Goal: Transaction & Acquisition: Register for event/course

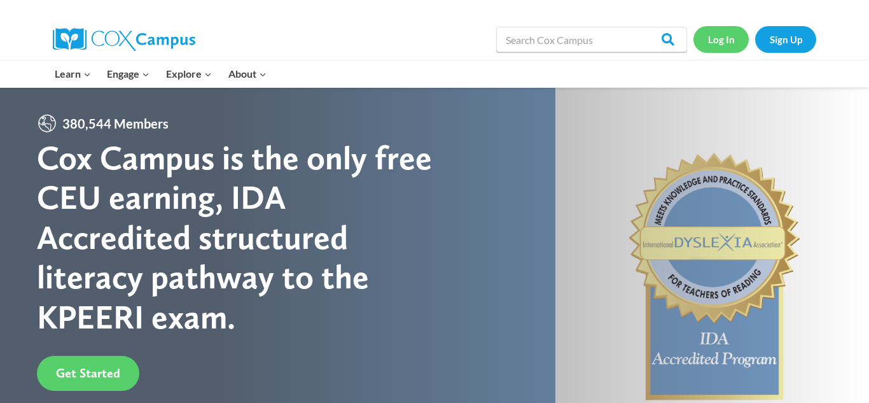
click at [729, 38] on link "Log In" at bounding box center [721, 39] width 55 height 26
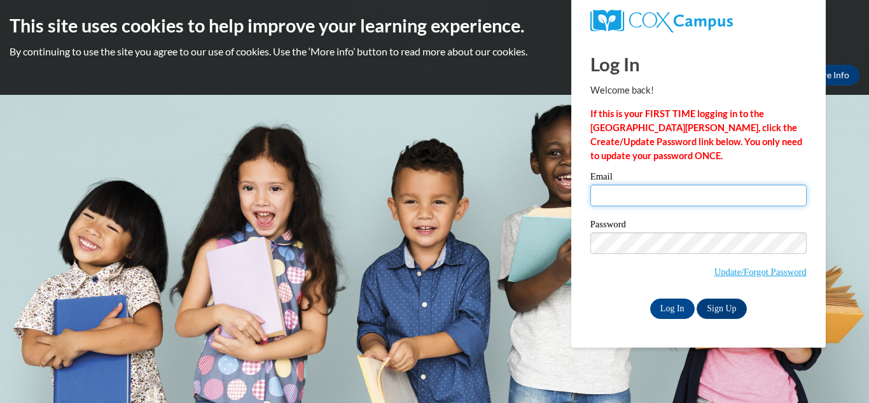
type input "kibarra34@gmail.com"
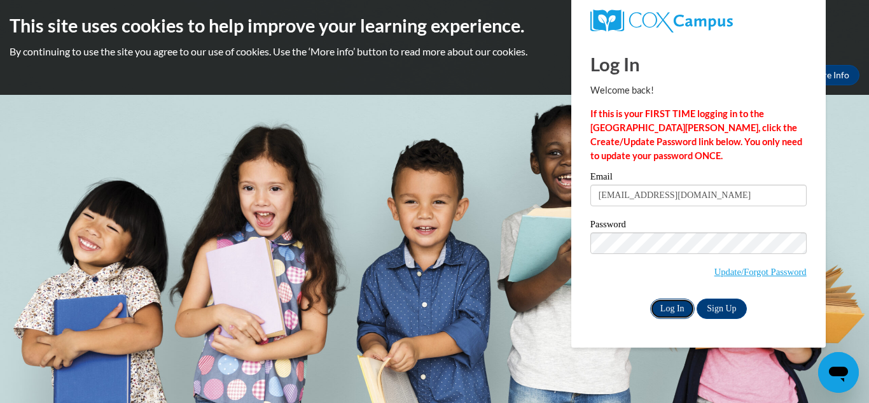
click at [671, 307] on input "Log In" at bounding box center [672, 308] width 45 height 20
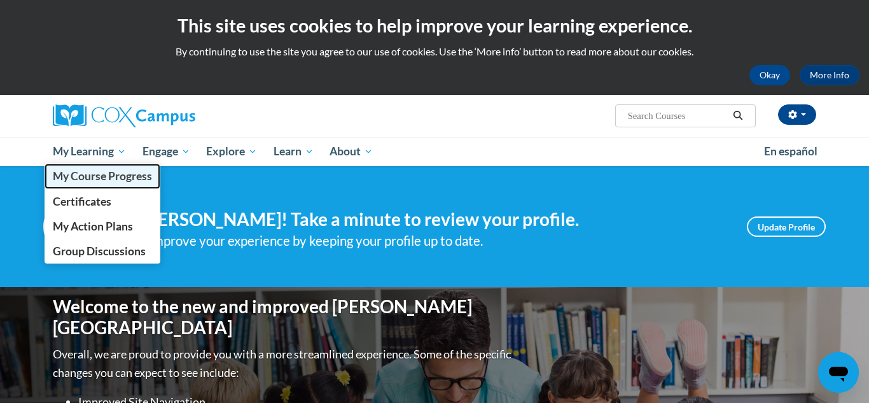
click at [84, 178] on span "My Course Progress" at bounding box center [102, 175] width 99 height 13
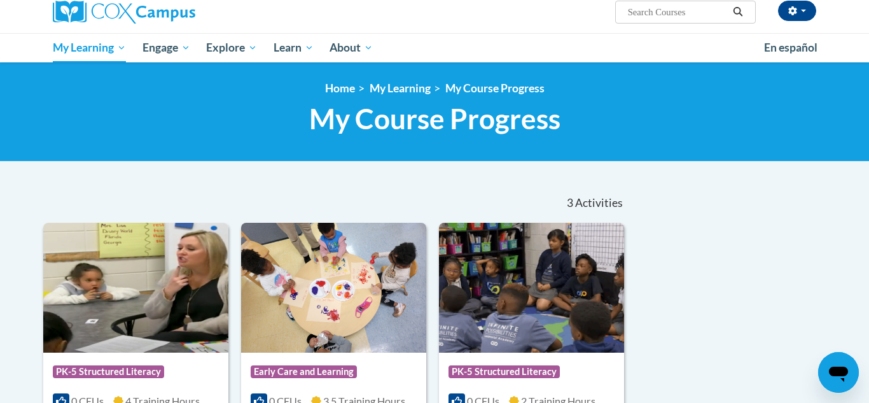
scroll to position [102, 0]
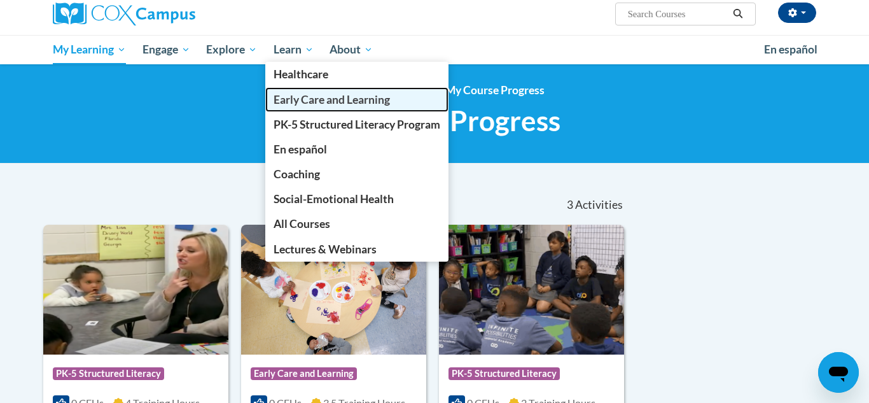
click at [320, 98] on span "Early Care and Learning" at bounding box center [332, 99] width 116 height 13
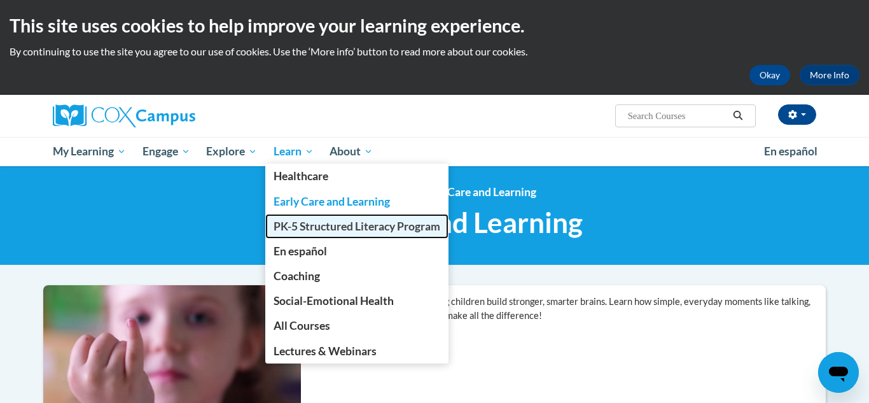
click at [315, 227] on span "PK-5 Structured Literacy Program" at bounding box center [357, 226] width 167 height 13
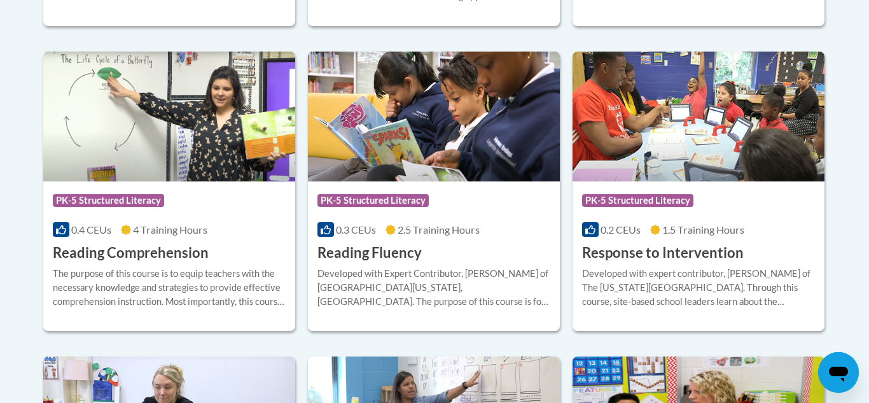
scroll to position [1196, 0]
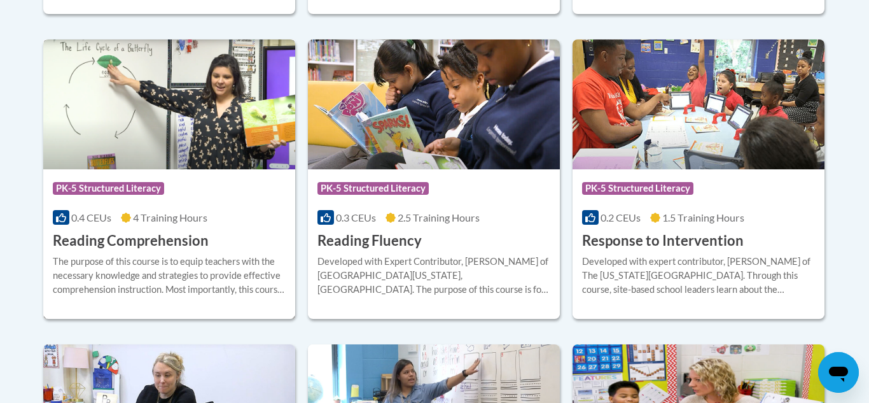
click at [128, 241] on h3 "Reading Comprehension" at bounding box center [131, 241] width 156 height 20
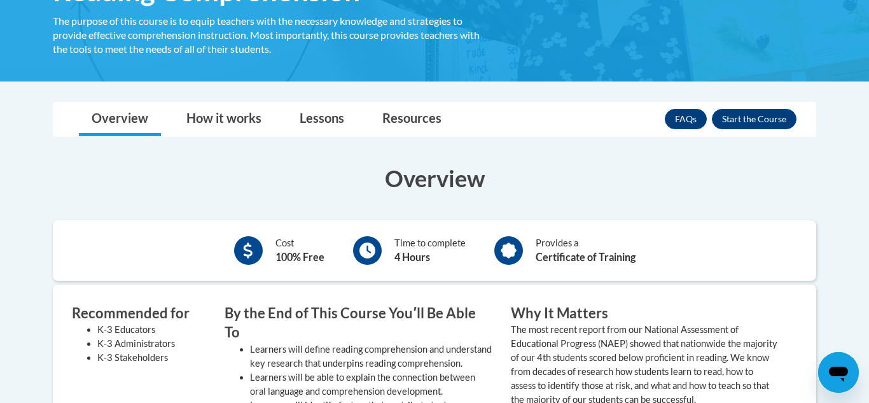
scroll to position [255, 0]
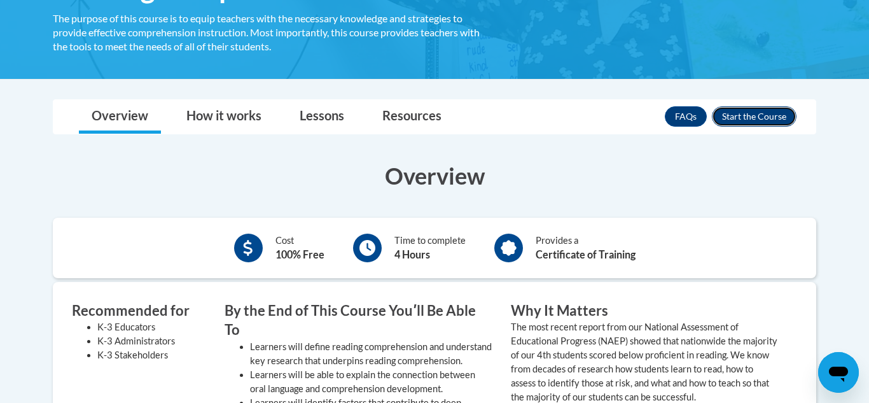
click at [740, 118] on button "Enroll" at bounding box center [754, 116] width 85 height 20
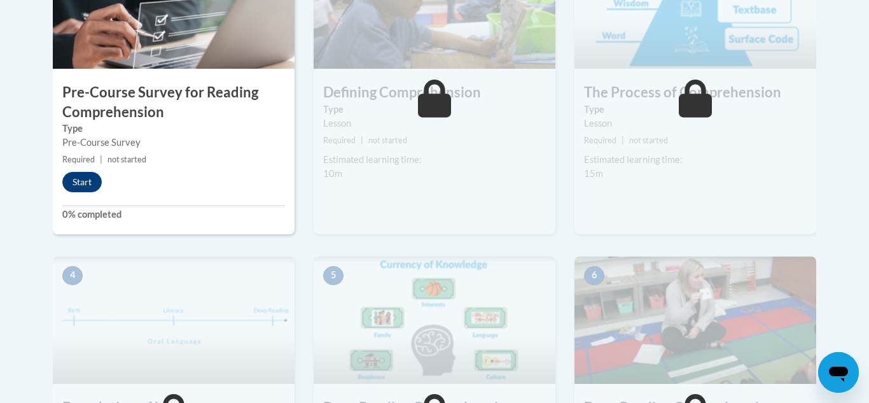
scroll to position [484, 0]
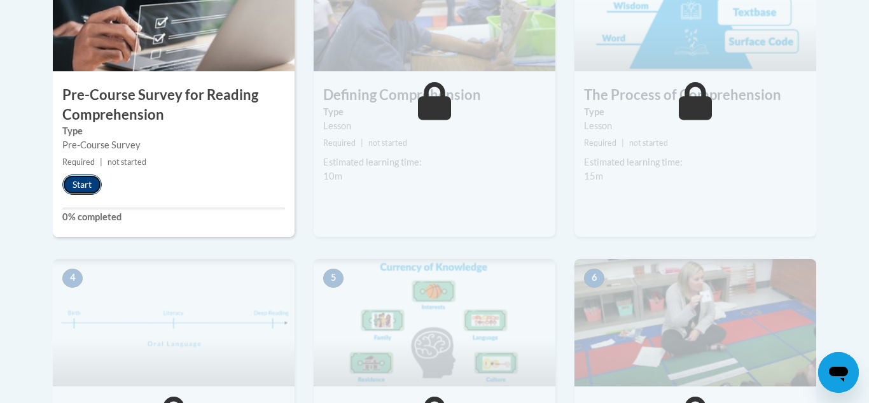
click at [90, 183] on button "Start" at bounding box center [81, 184] width 39 height 20
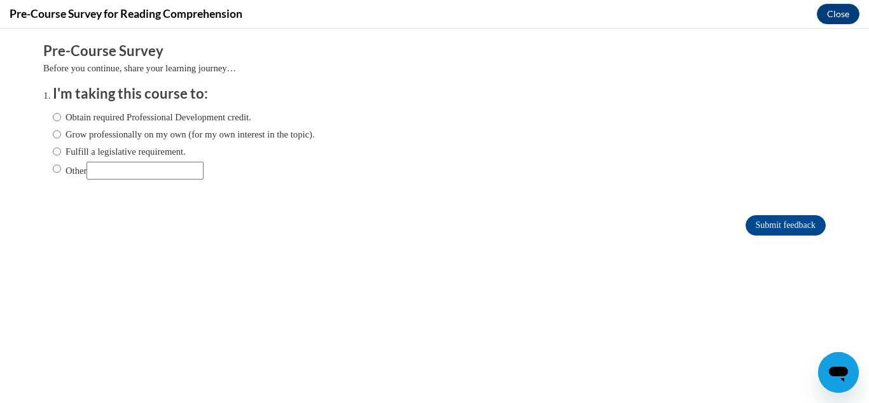
scroll to position [0, 0]
click at [57, 118] on input "Obtain required Professional Development credit." at bounding box center [57, 117] width 8 height 14
radio input "true"
click at [25, 249] on body "Comments Pre-Course Survey Before you continue, share your learning journey… I'…" at bounding box center [434, 216] width 869 height 374
click at [505, 255] on div "Comments Pre-Course Survey Before you continue, share your learning journey… I'…" at bounding box center [435, 177] width 802 height 297
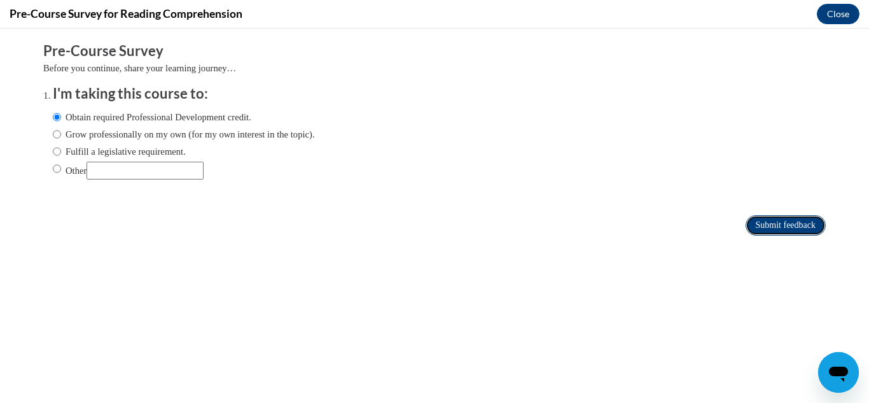
click at [780, 234] on input "Submit feedback" at bounding box center [786, 225] width 80 height 20
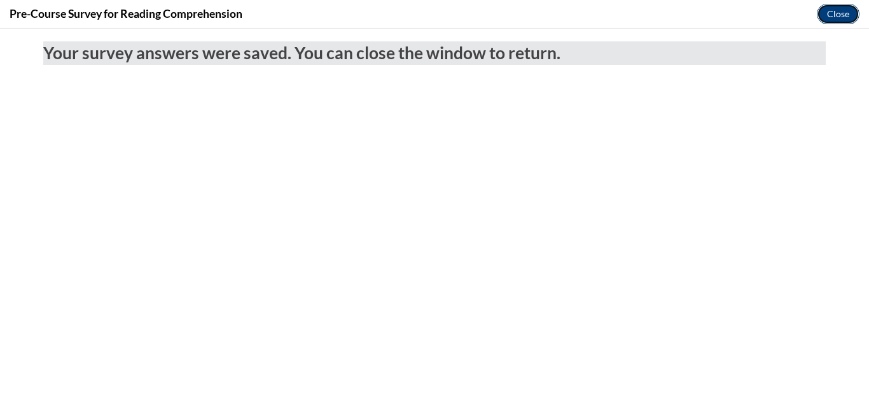
click at [830, 13] on button "Close" at bounding box center [838, 14] width 43 height 20
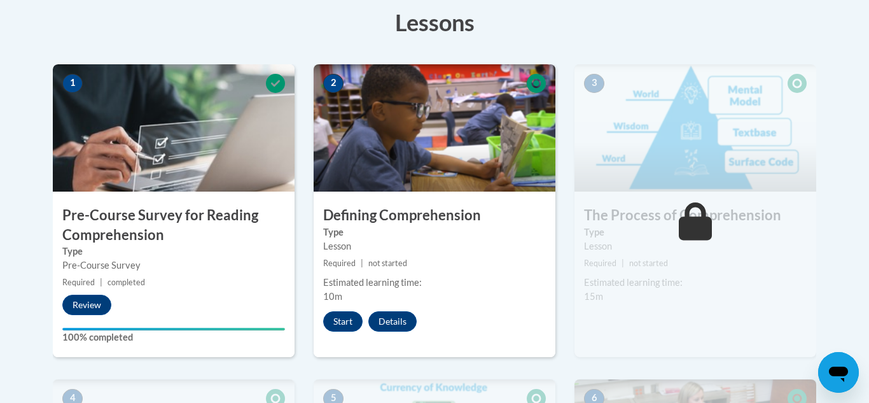
scroll to position [356, 0]
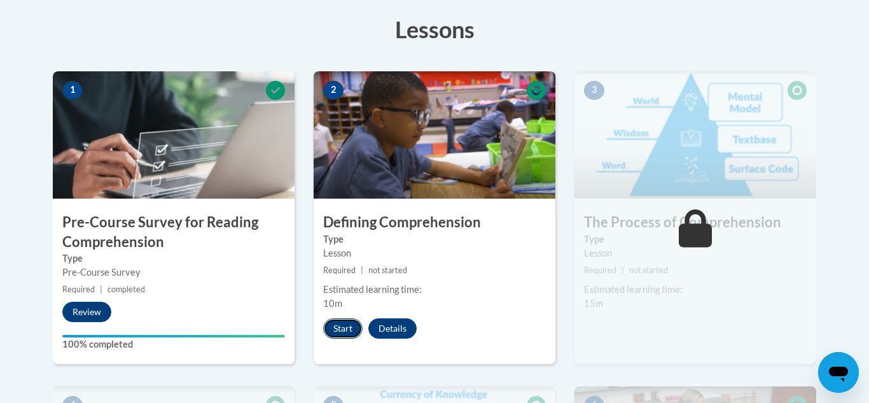
click at [335, 333] on button "Start" at bounding box center [342, 328] width 39 height 20
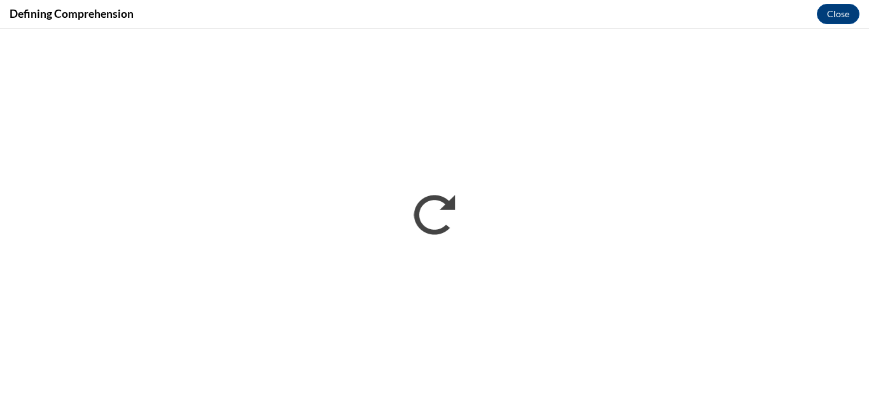
scroll to position [0, 0]
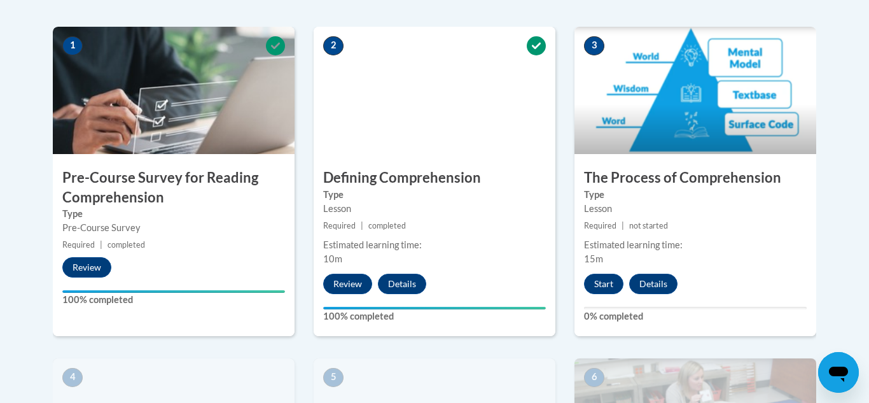
scroll to position [433, 0]
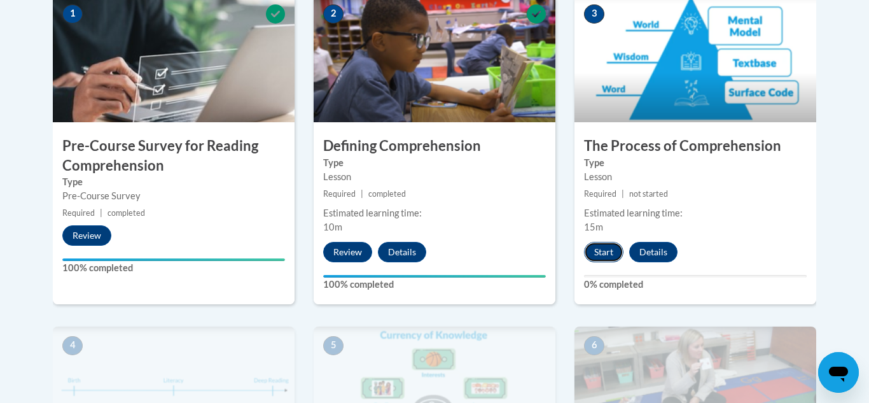
click at [608, 257] on button "Start" at bounding box center [603, 252] width 39 height 20
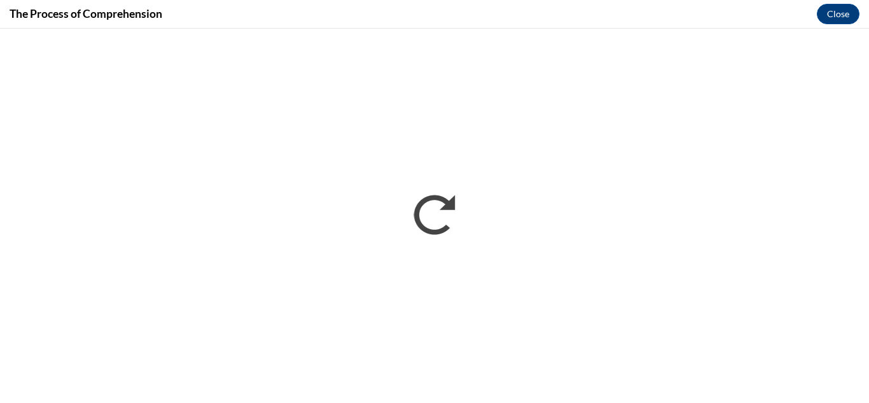
scroll to position [0, 0]
